Goal: Transaction & Acquisition: Purchase product/service

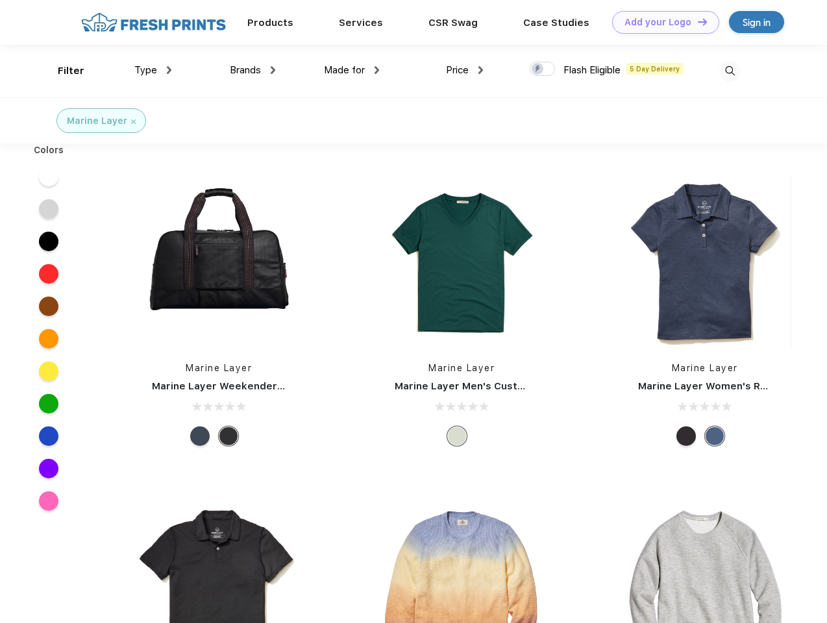
scroll to position [1, 0]
click at [661, 22] on link "Add your Logo Design Tool" at bounding box center [665, 22] width 107 height 23
click at [62, 71] on div "Filter" at bounding box center [71, 71] width 27 height 15
click at [153, 70] on span "Type" at bounding box center [145, 70] width 23 height 12
click at [252, 70] on span "Brands" at bounding box center [245, 70] width 31 height 12
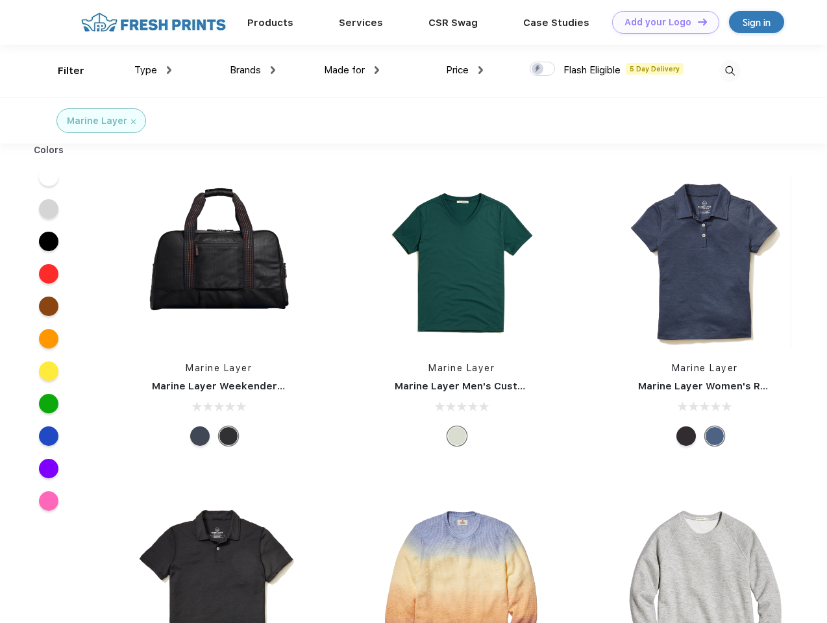
click at [352, 70] on span "Made for" at bounding box center [344, 70] width 41 height 12
click at [465, 70] on span "Price" at bounding box center [457, 70] width 23 height 12
click at [543, 69] on div at bounding box center [542, 69] width 25 height 14
click at [538, 69] on input "checkbox" at bounding box center [534, 65] width 8 height 8
click at [730, 71] on img at bounding box center [729, 70] width 21 height 21
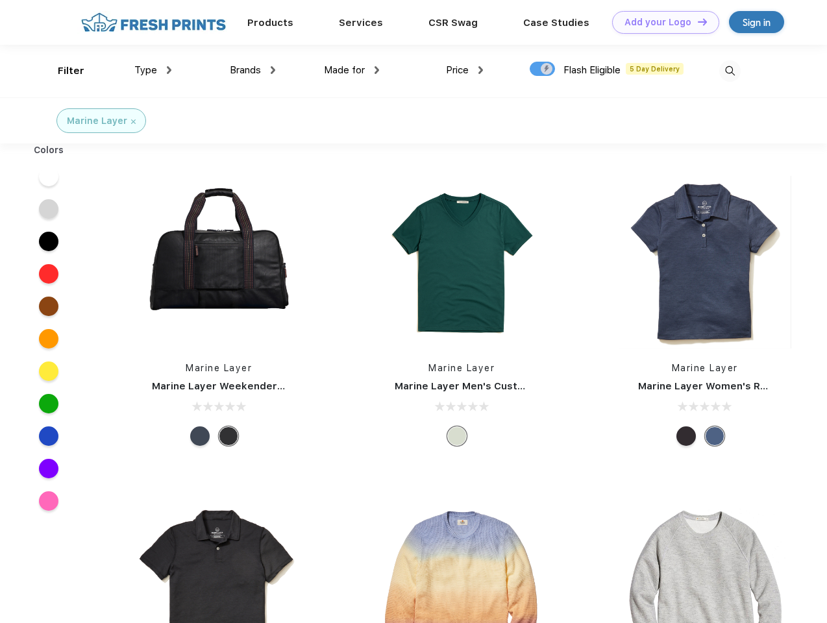
click at [49, 177] on div at bounding box center [49, 176] width 50 height 32
click at [49, 209] on div at bounding box center [49, 209] width 50 height 32
